Goal: Task Accomplishment & Management: Complete application form

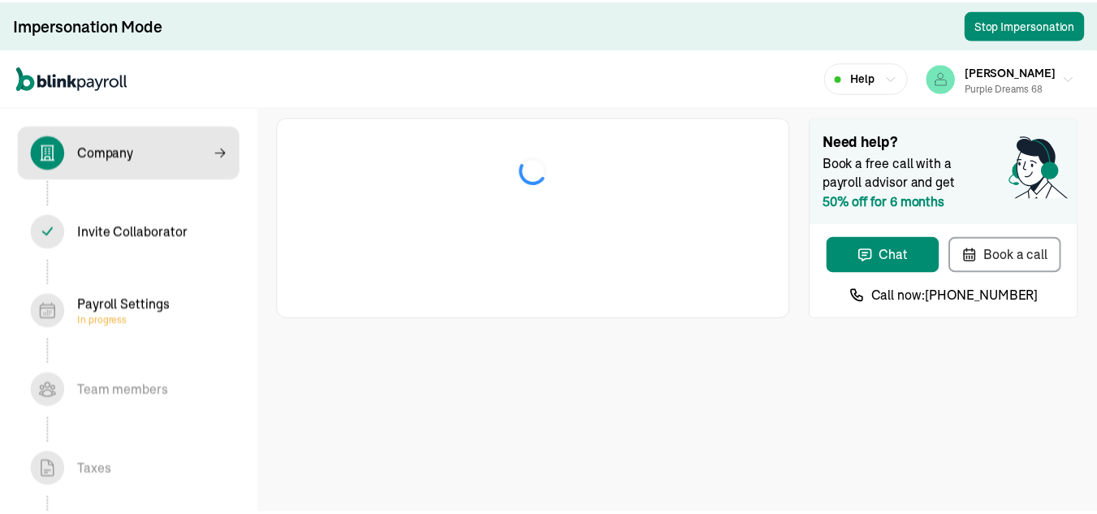
select select "Sole proprietorship"
select select "Other"
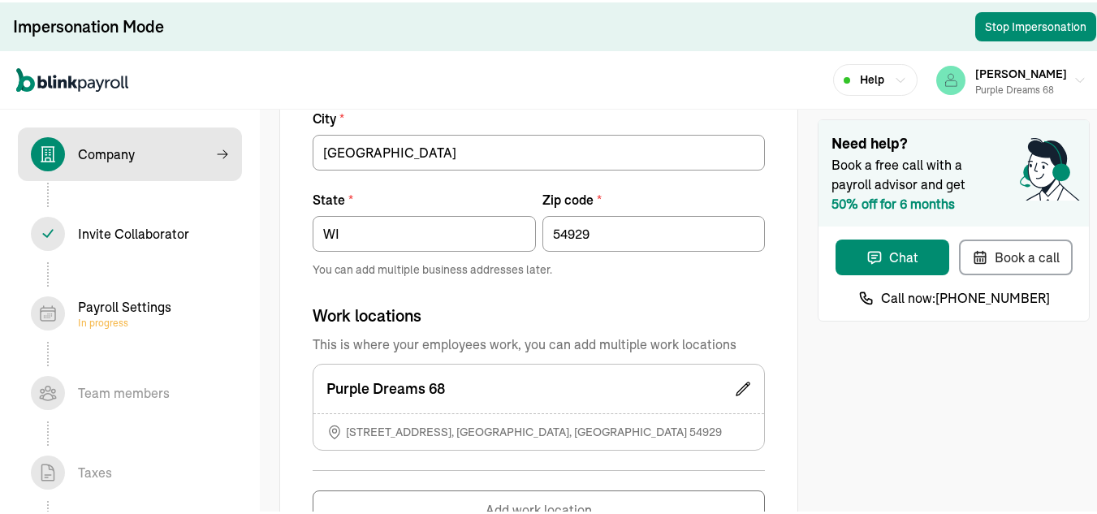
scroll to position [1206, 0]
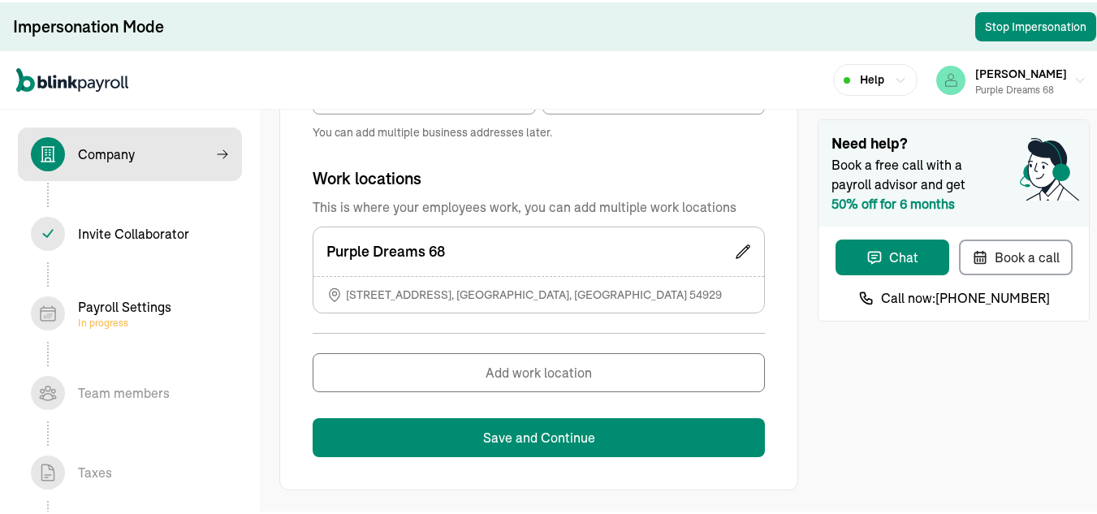
click at [144, 226] on div "Invite Collaborator In progress" at bounding box center [133, 231] width 111 height 19
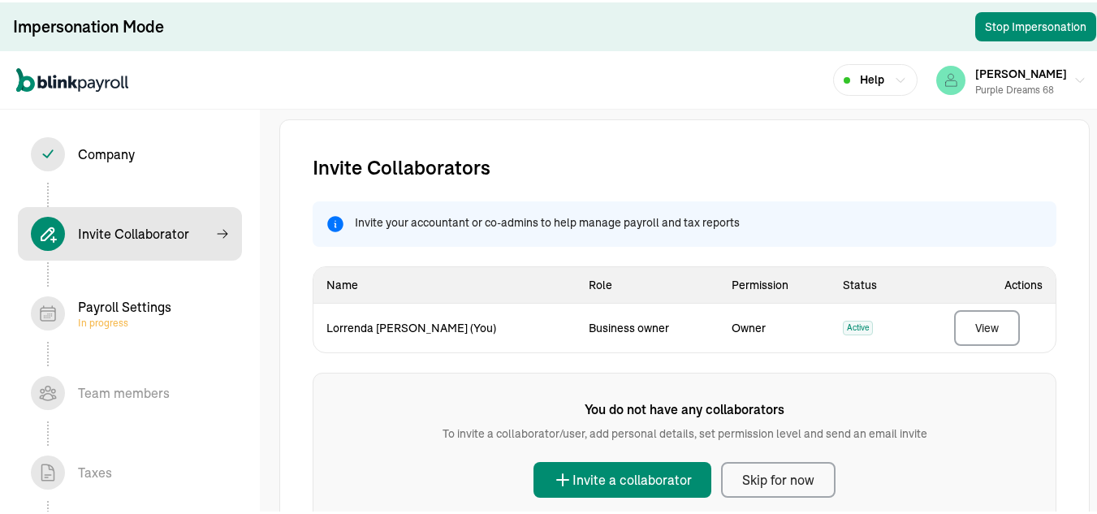
click at [152, 312] on div "Payroll Settings In progress" at bounding box center [124, 311] width 93 height 32
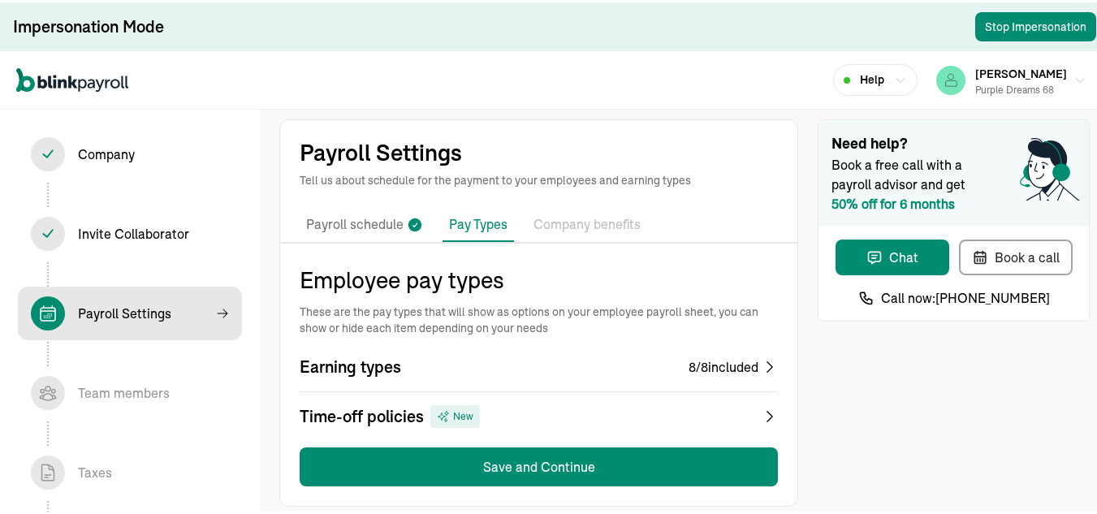
scroll to position [16, 0]
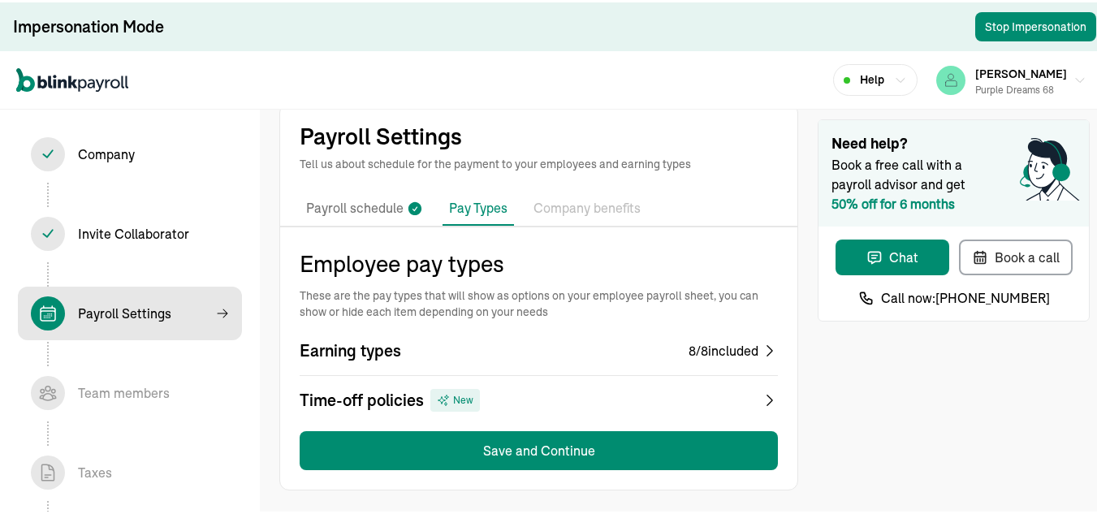
click at [762, 352] on icon at bounding box center [770, 348] width 16 height 16
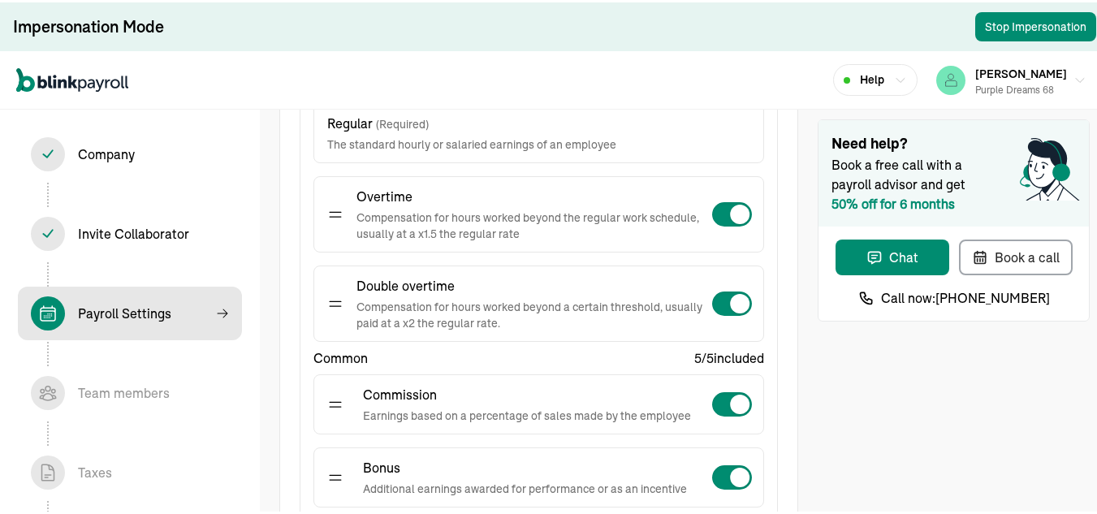
scroll to position [303, 0]
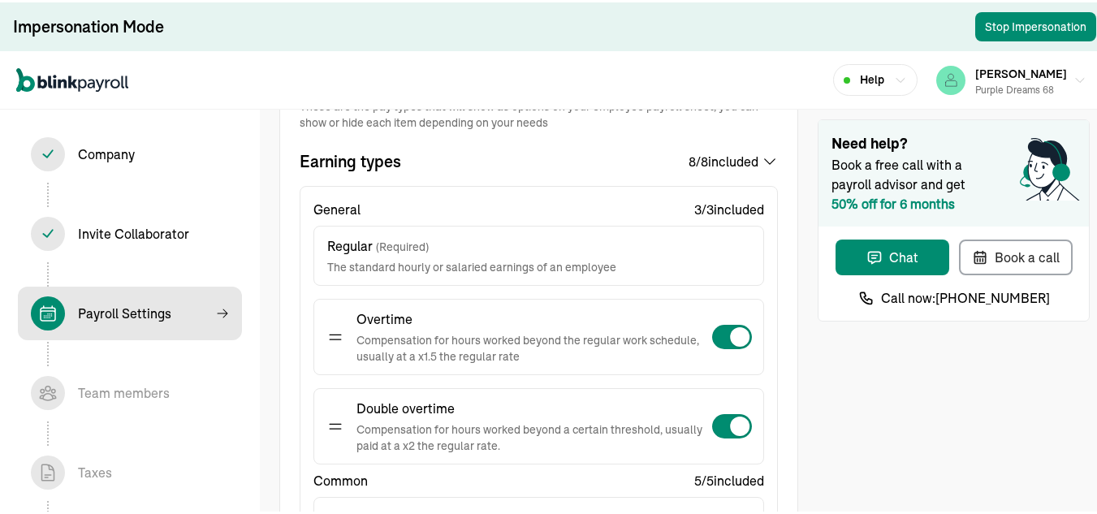
click at [762, 158] on icon at bounding box center [770, 159] width 16 height 16
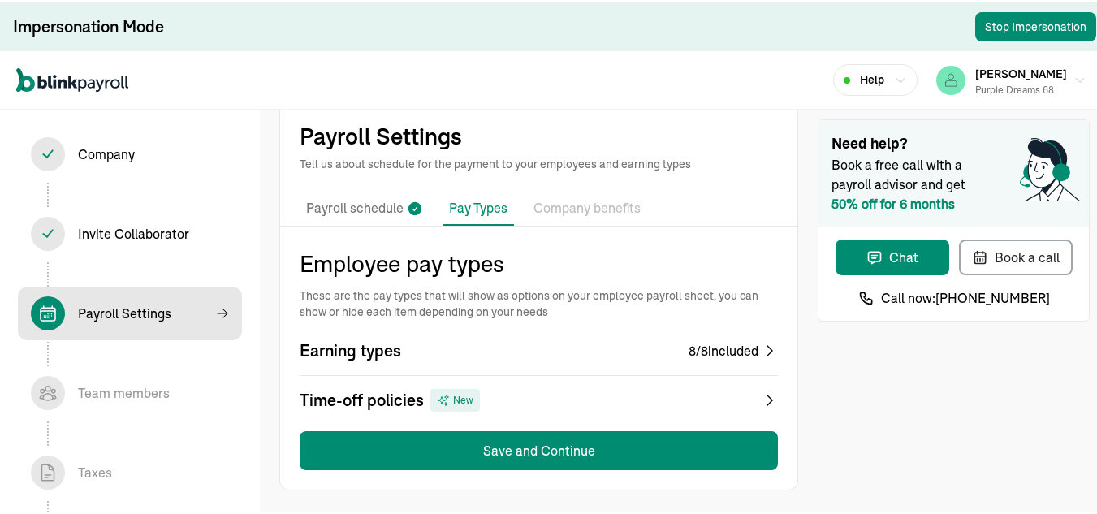
scroll to position [16, 0]
click at [762, 396] on icon at bounding box center [770, 397] width 16 height 23
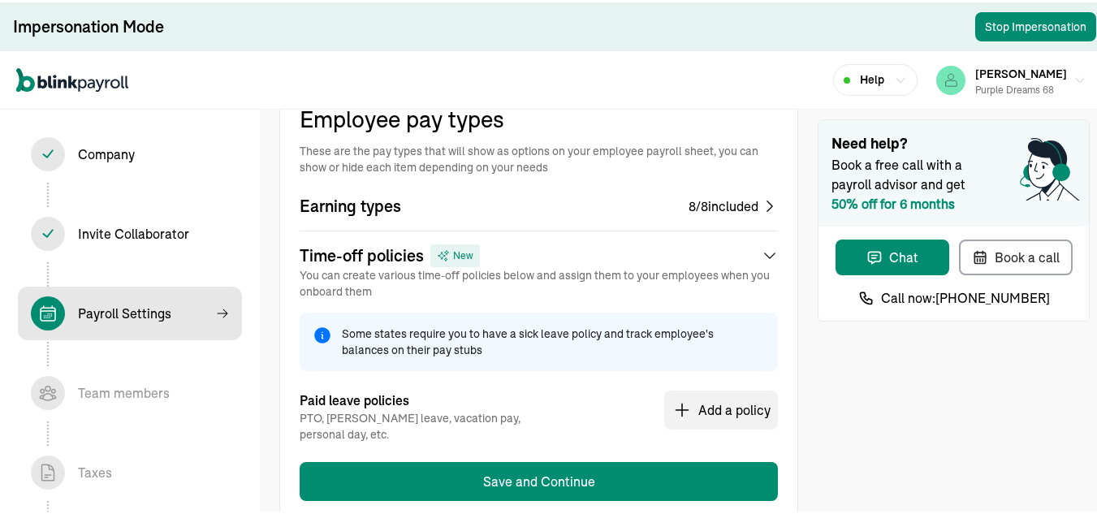
scroll to position [0, 0]
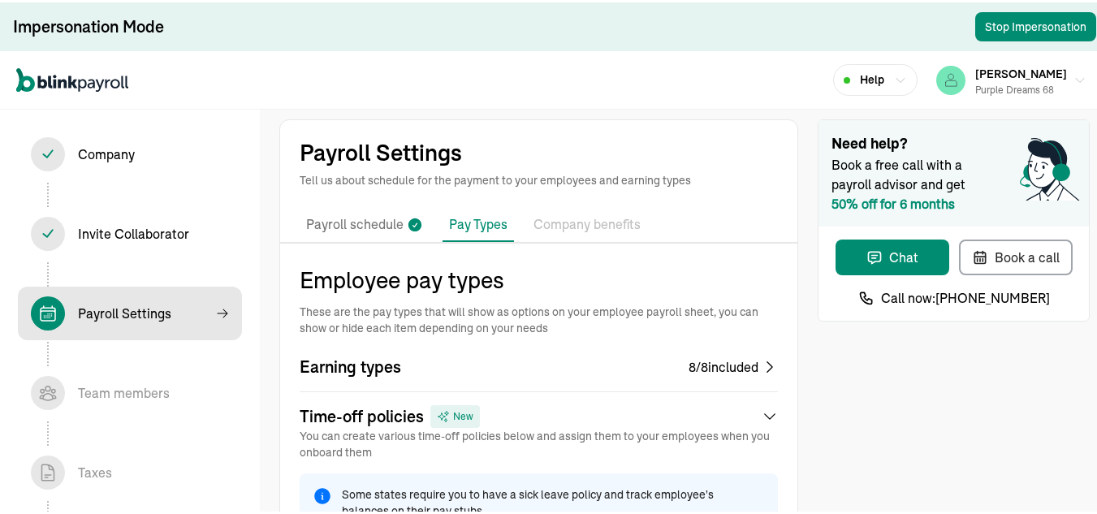
click at [573, 227] on p "Company benefits" at bounding box center [586, 222] width 107 height 21
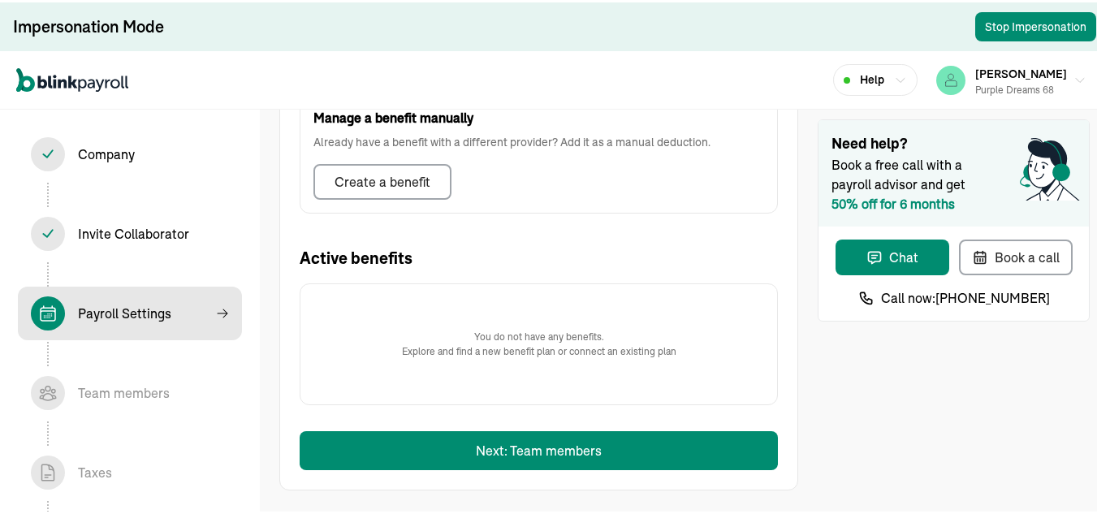
scroll to position [585, 0]
click at [144, 386] on div "Team members In progress" at bounding box center [124, 390] width 92 height 19
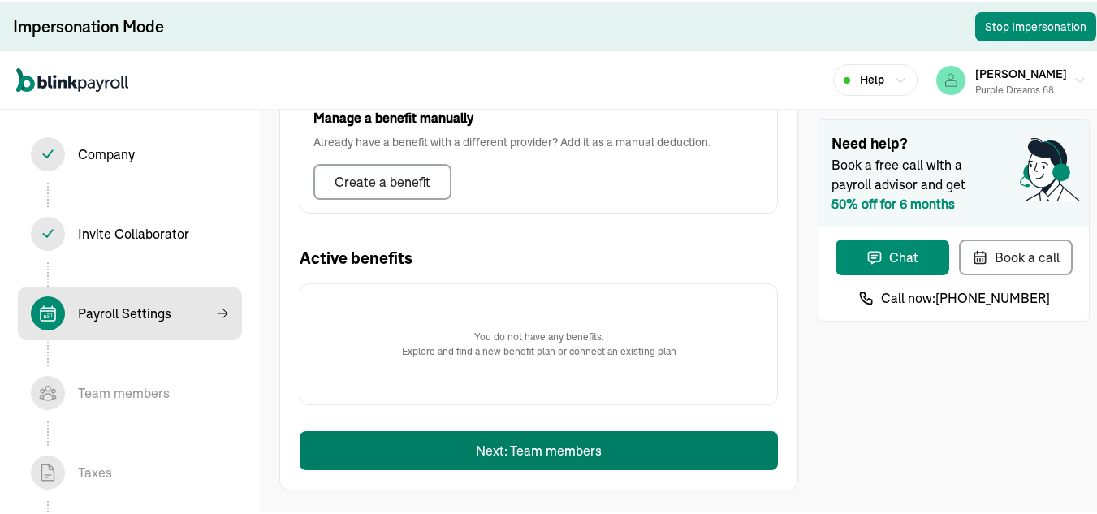
click at [444, 454] on button "Next: Team members" at bounding box center [539, 448] width 478 height 39
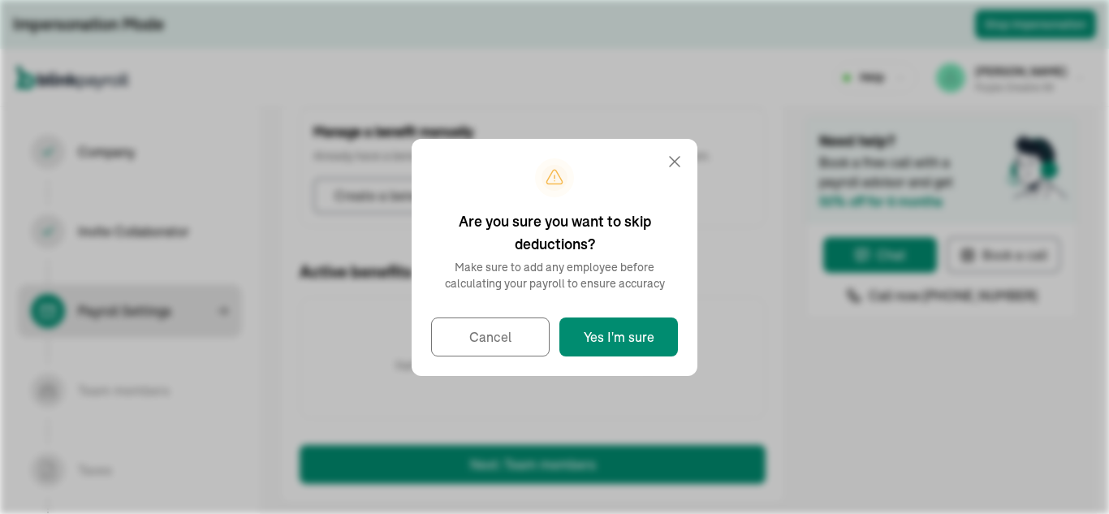
click at [675, 160] on icon at bounding box center [674, 161] width 19 height 19
